Goal: Task Accomplishment & Management: Manage account settings

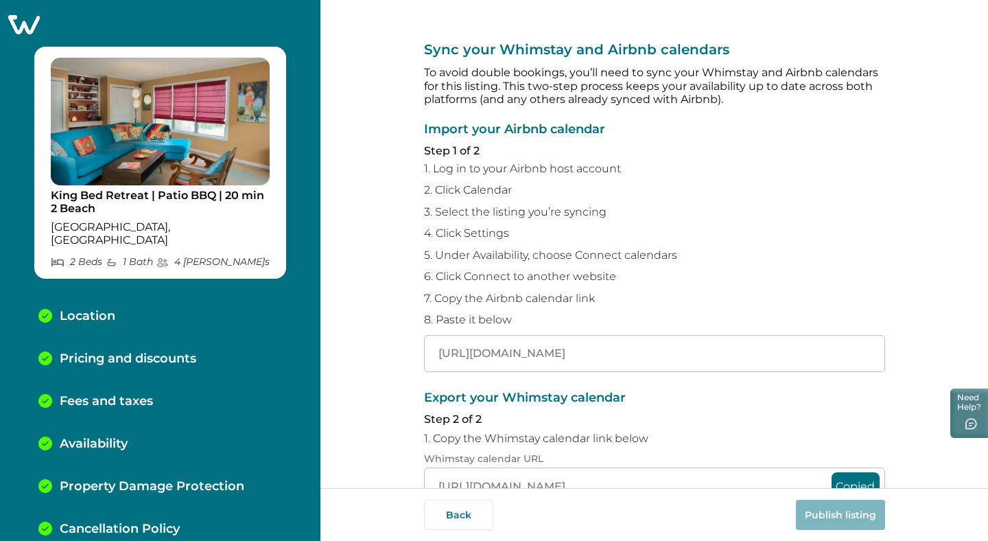
scroll to position [199, 0]
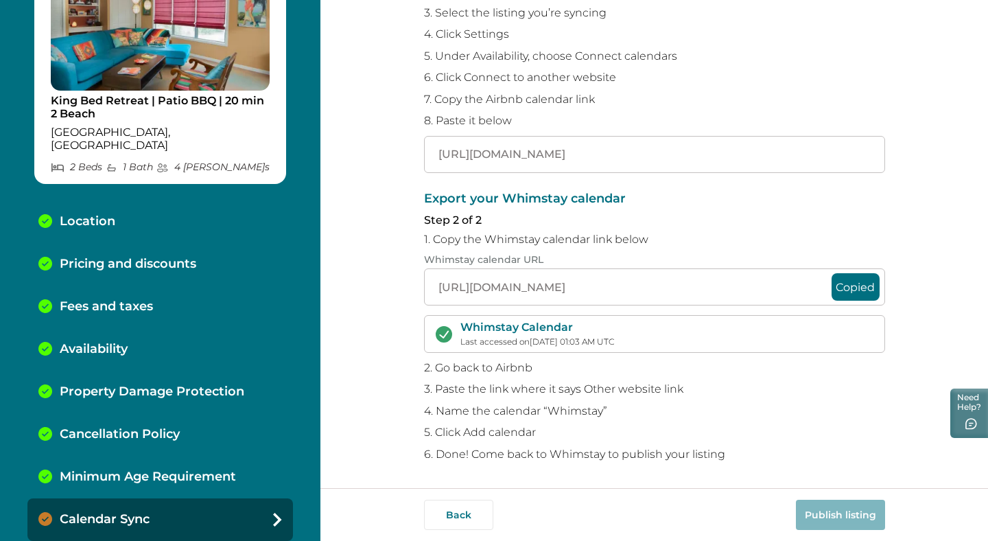
click at [866, 286] on button "Copied" at bounding box center [856, 286] width 48 height 27
drag, startPoint x: 434, startPoint y: 290, endPoint x: 982, endPoint y: 285, distance: 547.8
click at [982, 285] on div "Sync your Whimstay and Airbnb calendars To avoid double bookings, you’ll need t…" at bounding box center [655, 244] width 668 height 488
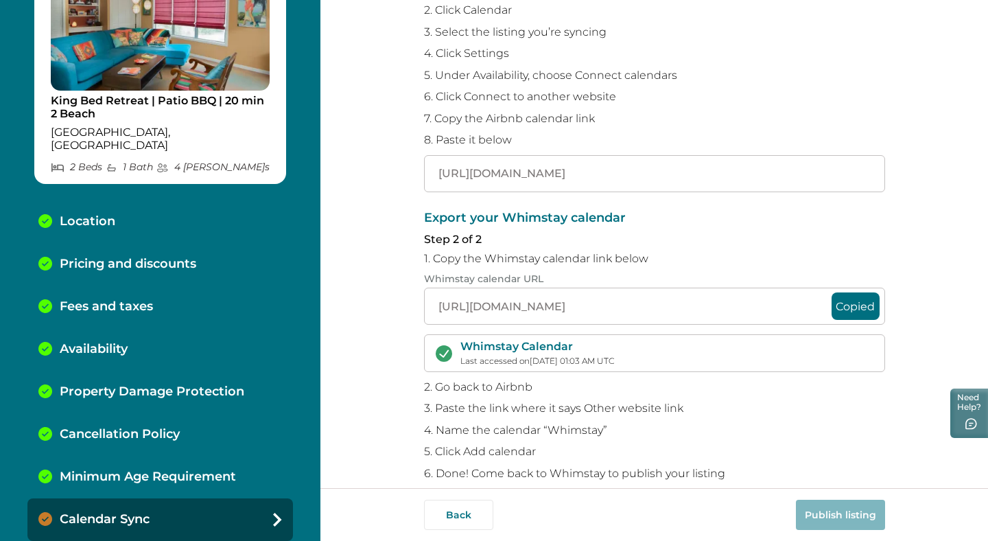
scroll to position [199, 0]
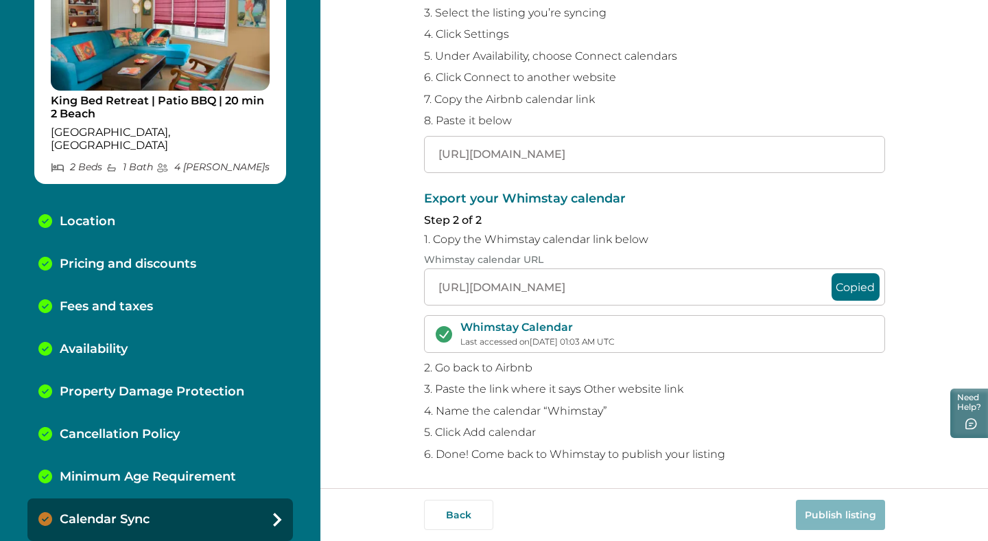
click at [273, 513] on icon at bounding box center [277, 520] width 9 height 14
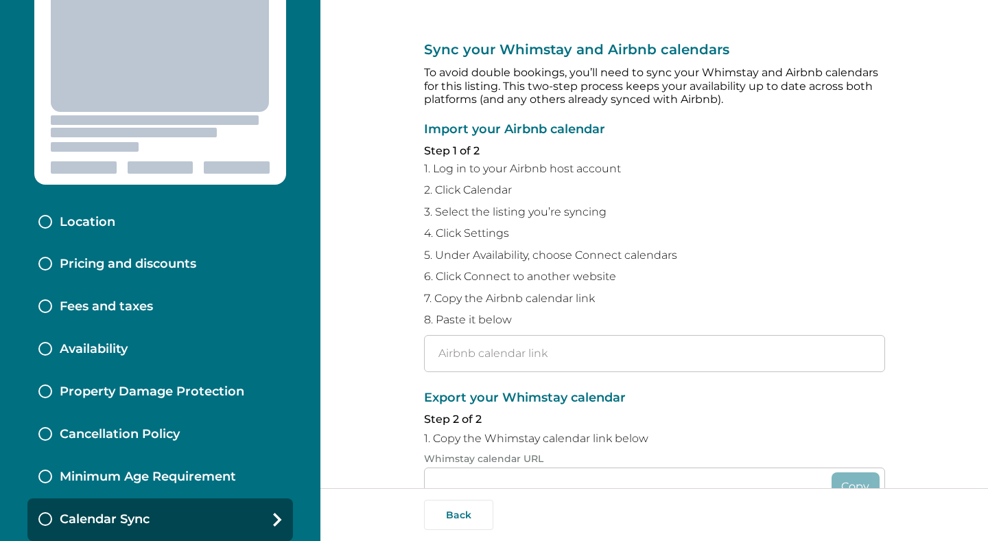
type input "[URL][DOMAIN_NAME]"
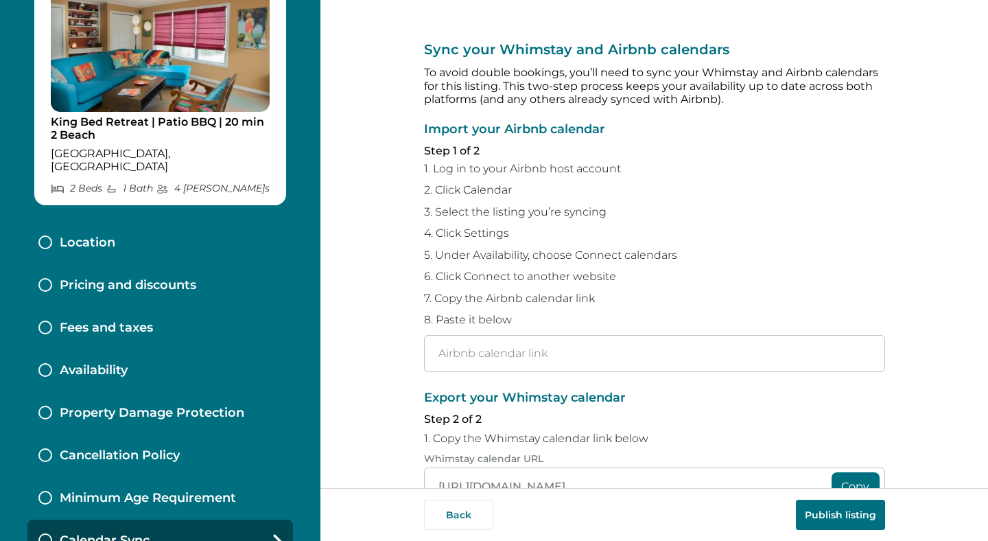
type input "[URL][DOMAIN_NAME]"
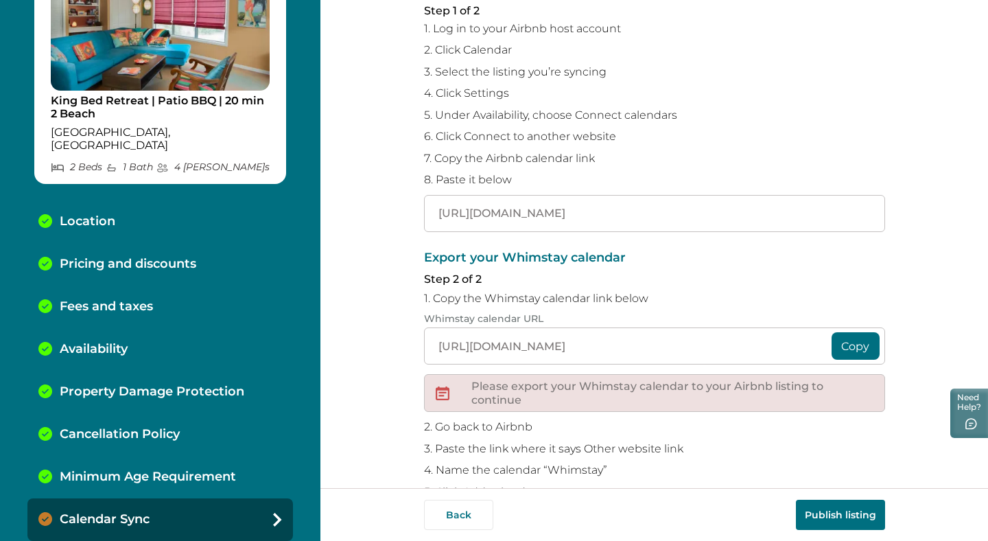
scroll to position [200, 0]
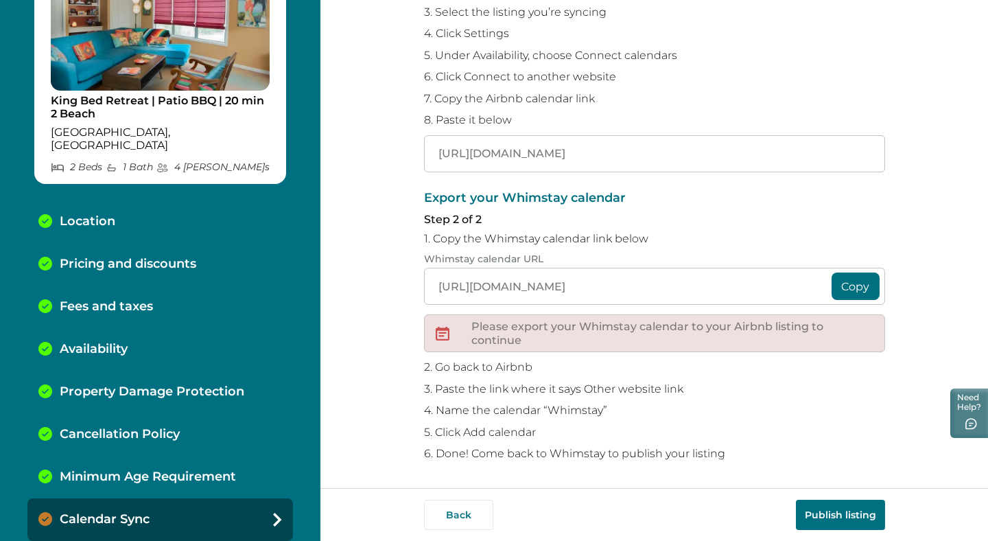
click at [821, 520] on button "Publish listing" at bounding box center [840, 515] width 89 height 30
click at [273, 513] on icon at bounding box center [277, 520] width 9 height 14
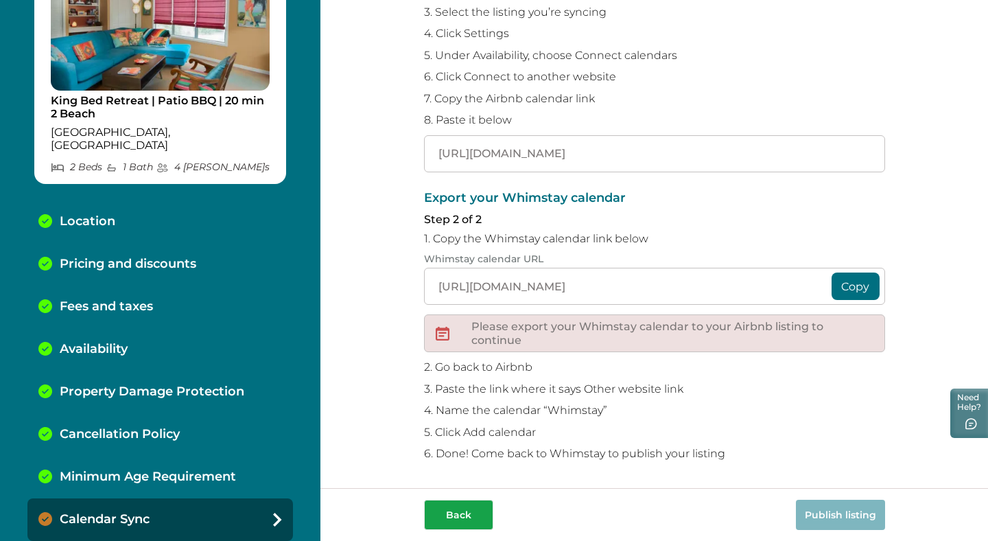
click at [445, 517] on button "Back" at bounding box center [458, 515] width 69 height 30
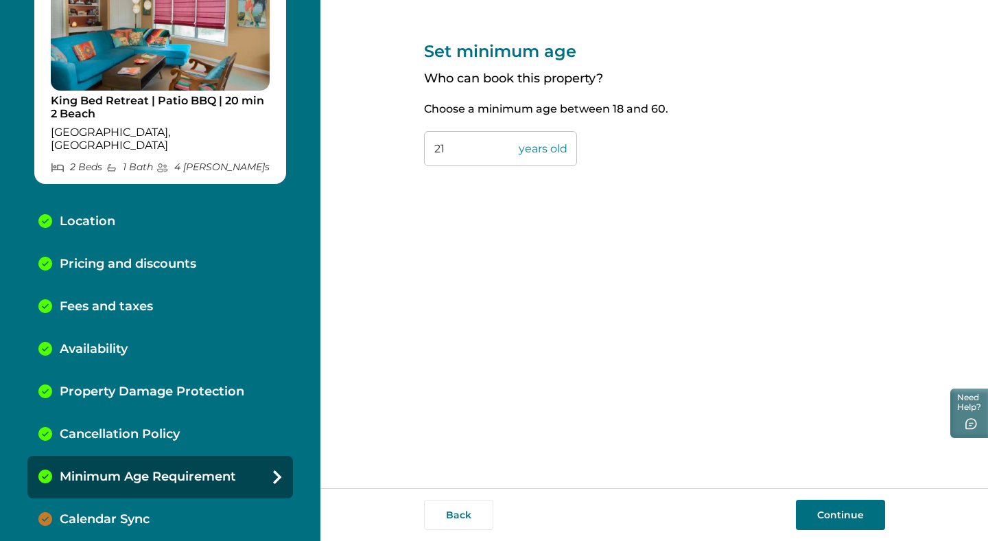
click at [824, 513] on button "Continue" at bounding box center [840, 515] width 89 height 30
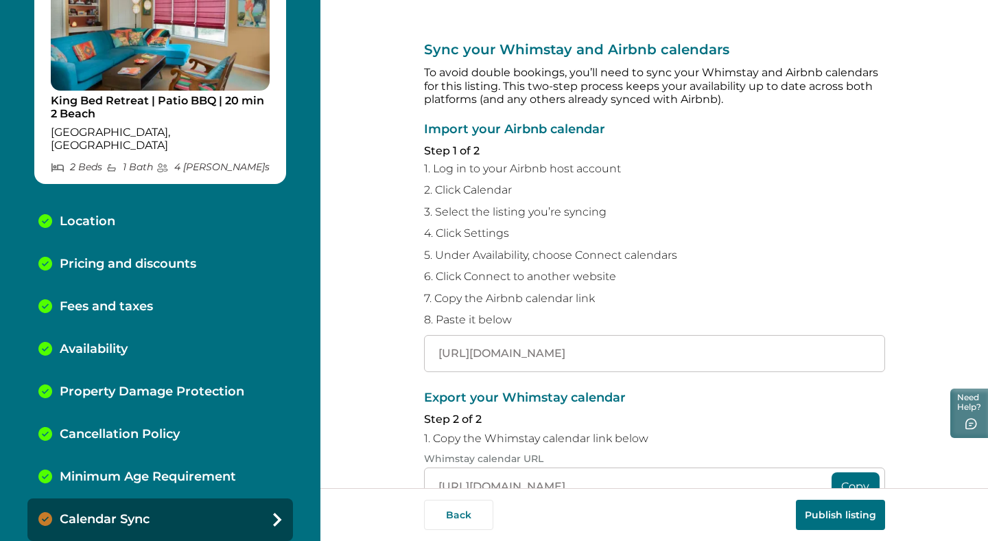
drag, startPoint x: 434, startPoint y: 352, endPoint x: 426, endPoint y: 404, distance: 52.1
click at [426, 404] on div "Sync your Whimstay and Airbnb calendars To avoid double bookings, you’ll need t…" at bounding box center [654, 344] width 461 height 688
drag, startPoint x: 430, startPoint y: 354, endPoint x: 873, endPoint y: 354, distance: 442.7
click at [873, 354] on input "[URL][DOMAIN_NAME]" at bounding box center [654, 353] width 461 height 37
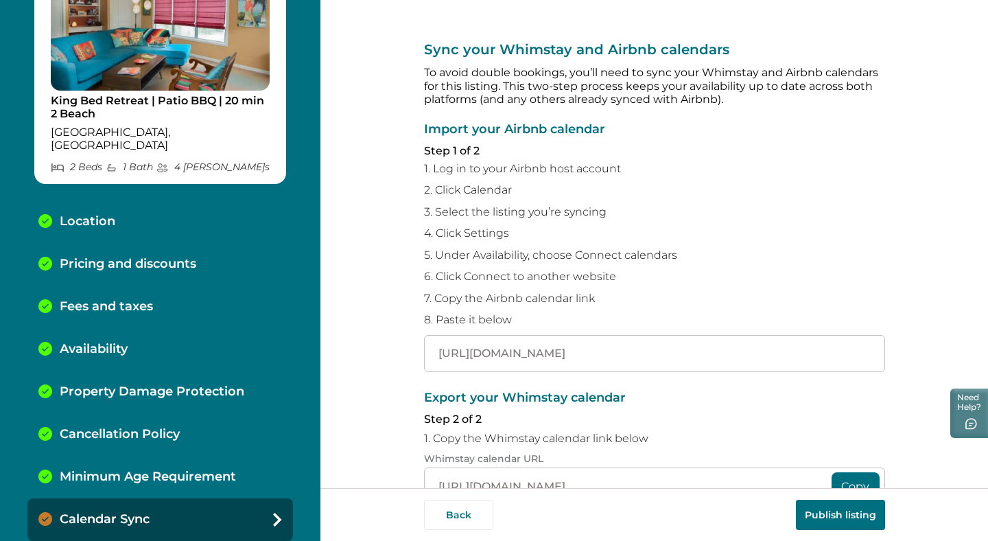
scroll to position [0, 0]
click at [899, 249] on div "Sync your Whimstay and Airbnb calendars To avoid double bookings, you’ll need t…" at bounding box center [655, 244] width 668 height 488
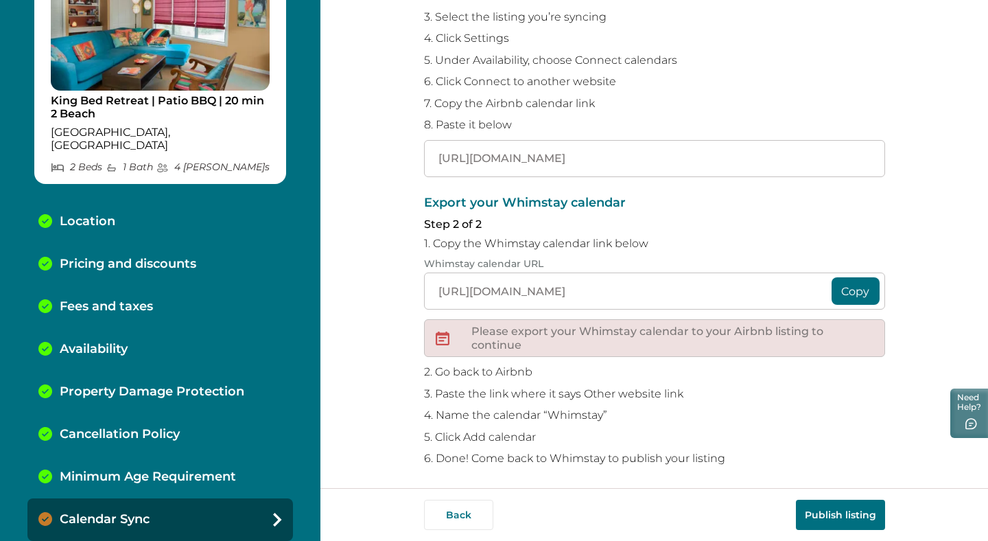
scroll to position [200, 0]
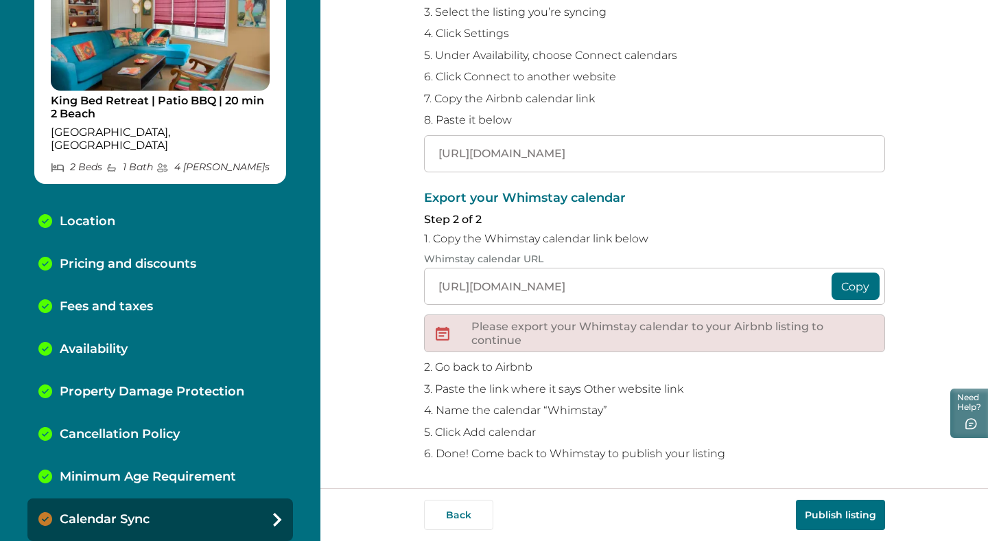
click at [273, 513] on icon at bounding box center [277, 520] width 9 height 14
click at [837, 514] on button "Publish listing" at bounding box center [840, 515] width 89 height 30
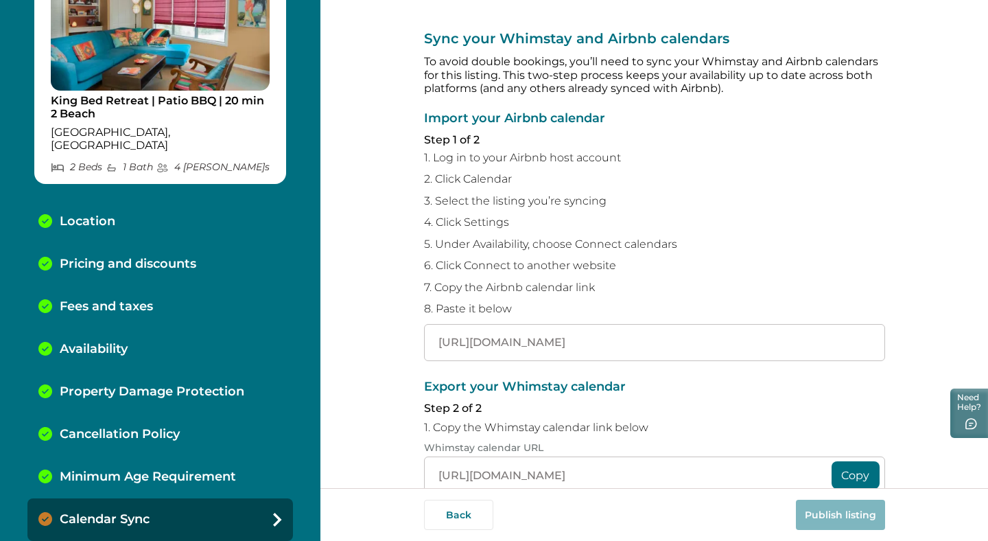
scroll to position [0, 0]
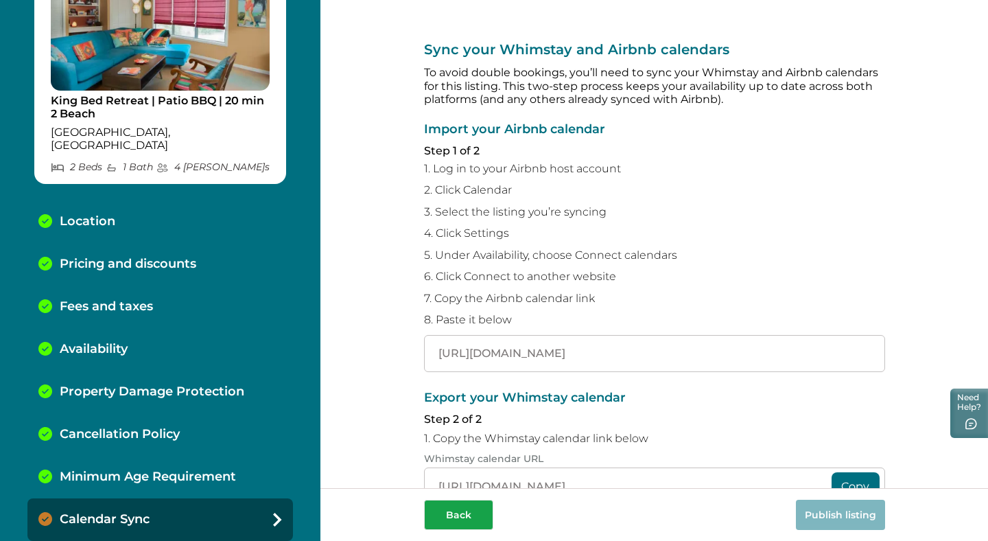
click at [454, 514] on button "Back" at bounding box center [458, 515] width 69 height 30
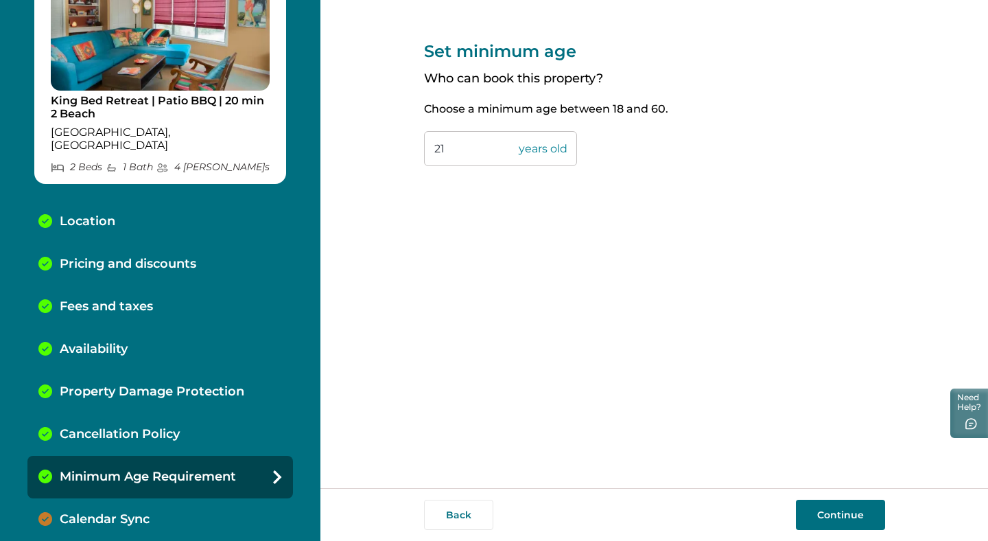
click at [858, 508] on button "Continue" at bounding box center [840, 515] width 89 height 30
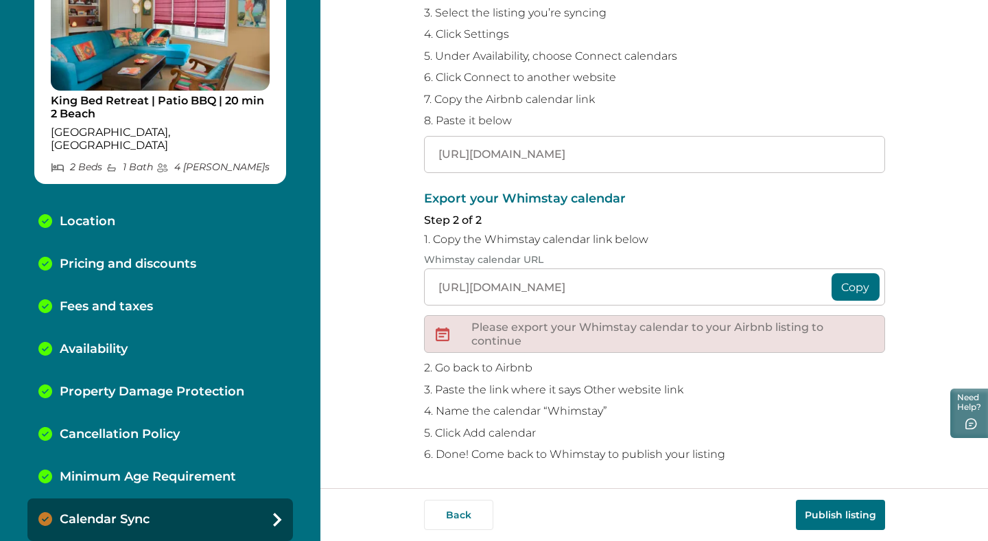
scroll to position [200, 0]
click at [850, 518] on button "Publish listing" at bounding box center [840, 515] width 89 height 30
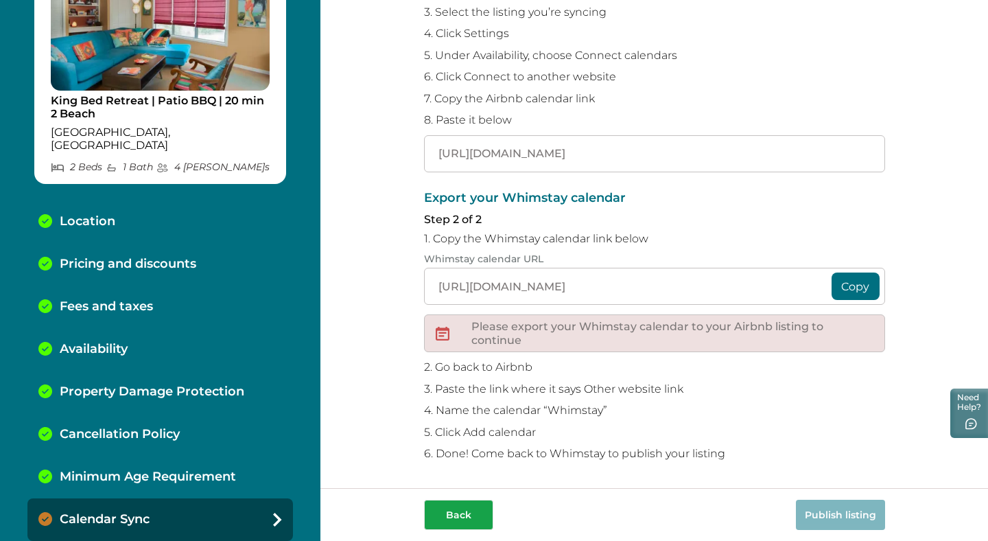
click at [448, 509] on button "Back" at bounding box center [458, 515] width 69 height 30
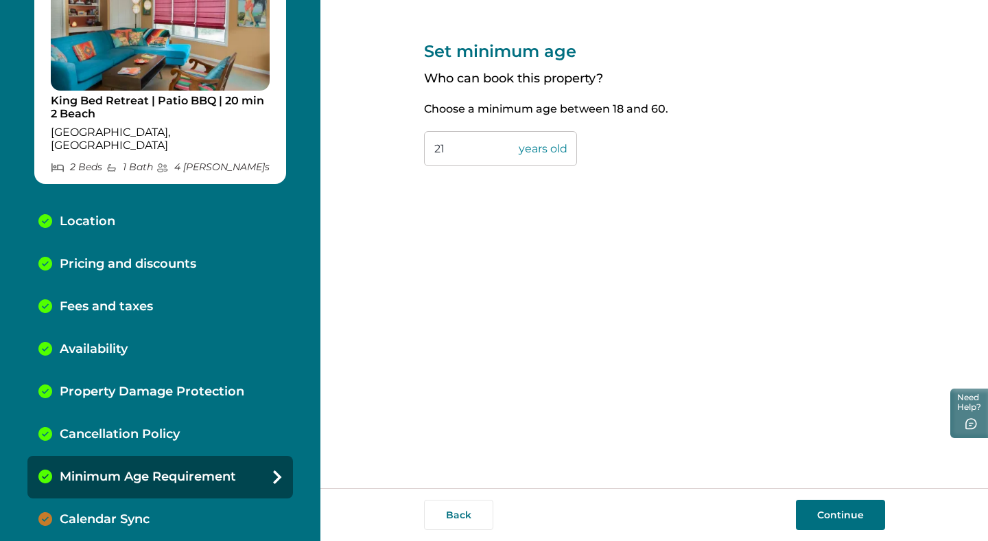
click at [846, 513] on button "Continue" at bounding box center [840, 515] width 89 height 30
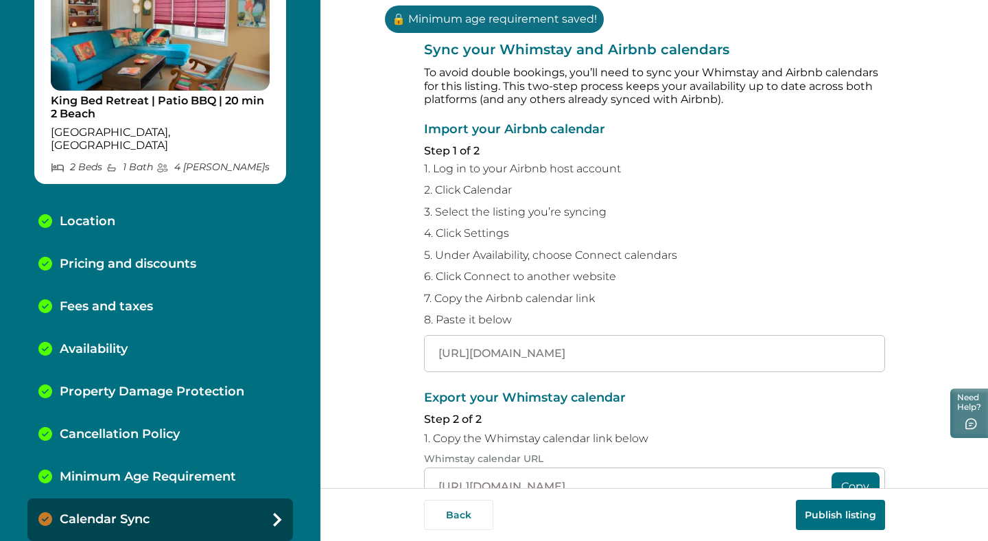
click at [835, 510] on button "Publish listing" at bounding box center [840, 515] width 89 height 30
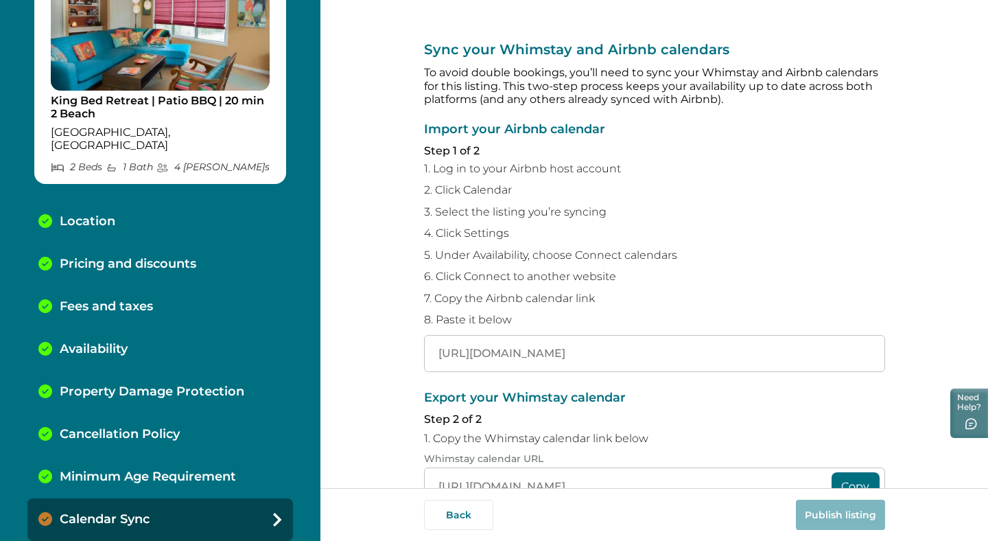
scroll to position [0, 147]
drag, startPoint x: 435, startPoint y: 353, endPoint x: 935, endPoint y: 372, distance: 500.1
click at [935, 372] on div "Sync your Whimstay and Airbnb calendars To avoid double bookings, you’ll need t…" at bounding box center [655, 244] width 668 height 488
paste input "[URL][DOMAIN_NAME]"
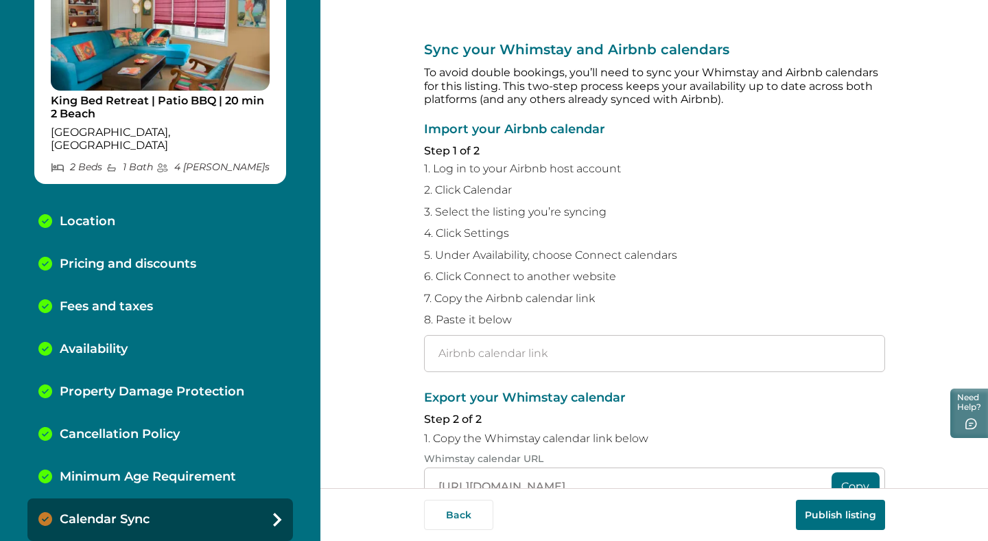
type input "[URL][DOMAIN_NAME]"
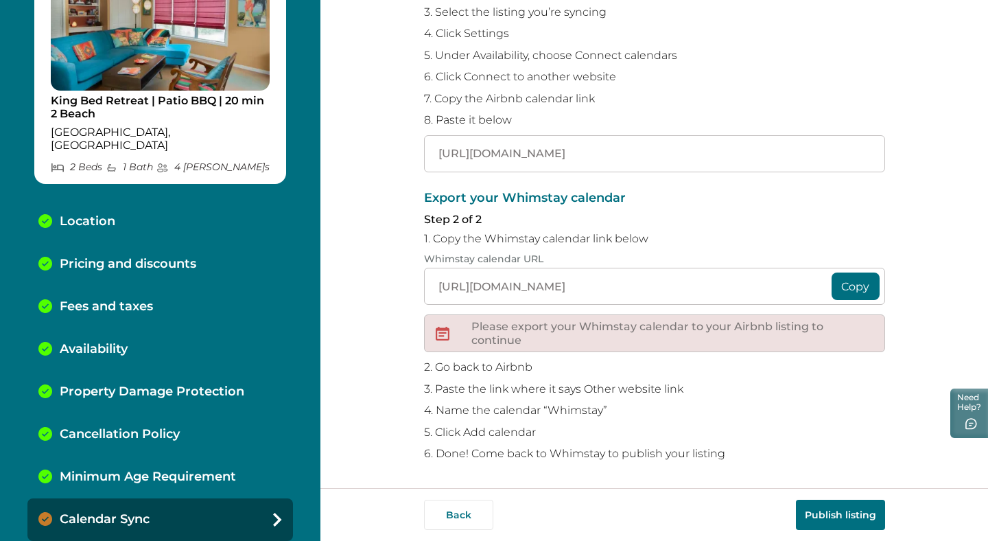
click at [854, 287] on button "Copy" at bounding box center [856, 286] width 48 height 27
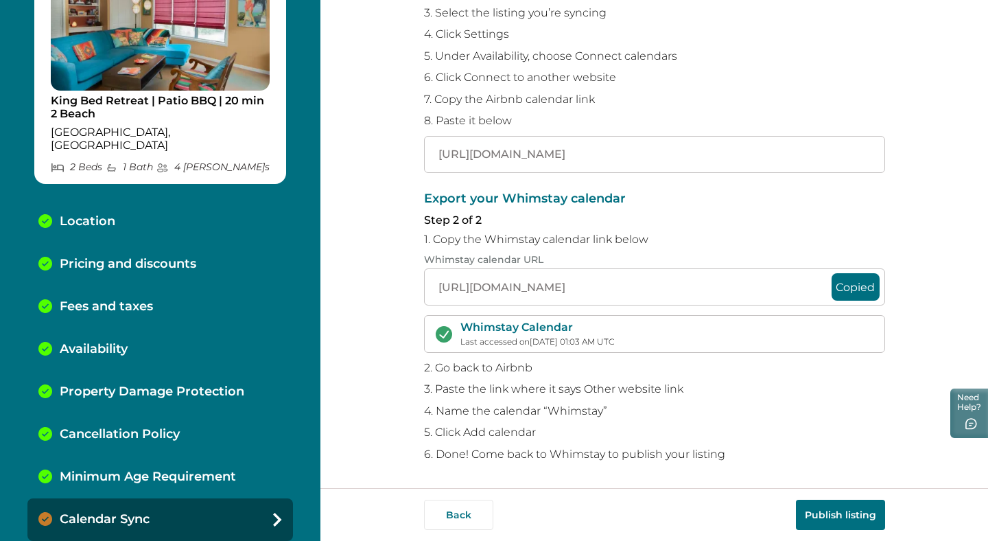
scroll to position [199, 0]
click at [853, 517] on button "Publish listing" at bounding box center [840, 515] width 89 height 30
